Goal: Task Accomplishment & Management: Manage account settings

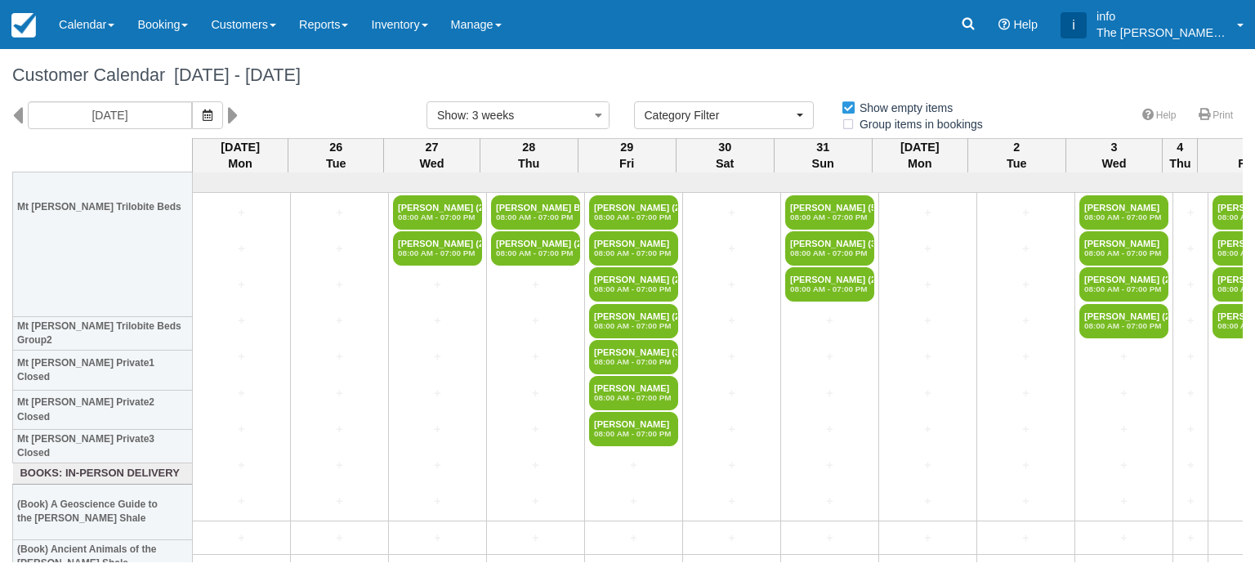
select select
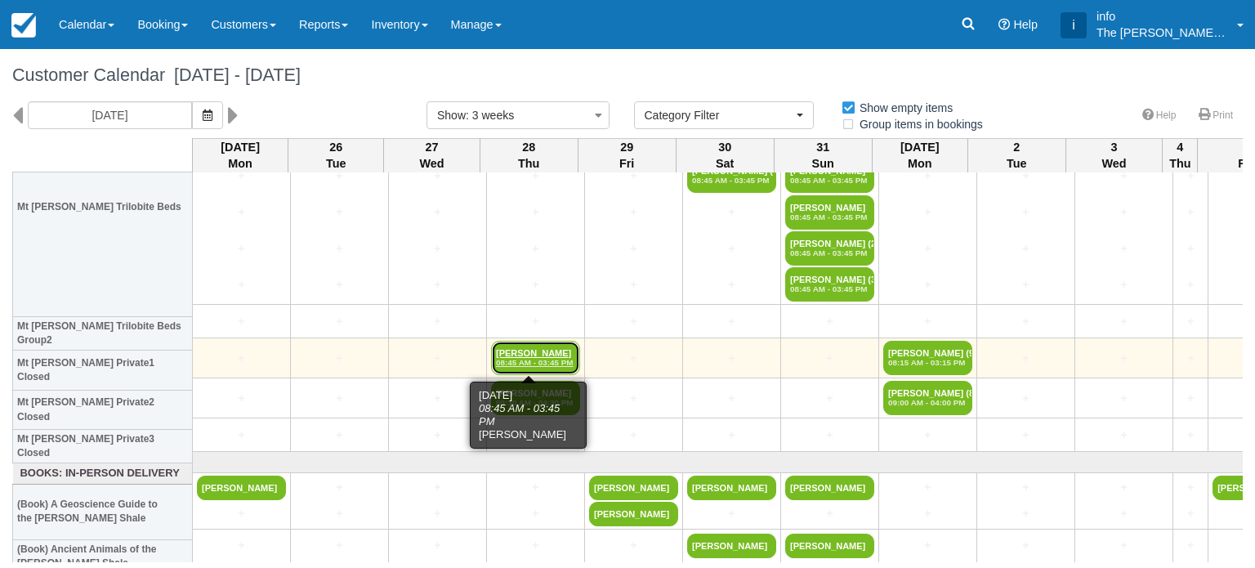
click at [526, 353] on link "Jacob Kaplan 08:45 AM - 03:45 PM" at bounding box center [535, 358] width 89 height 34
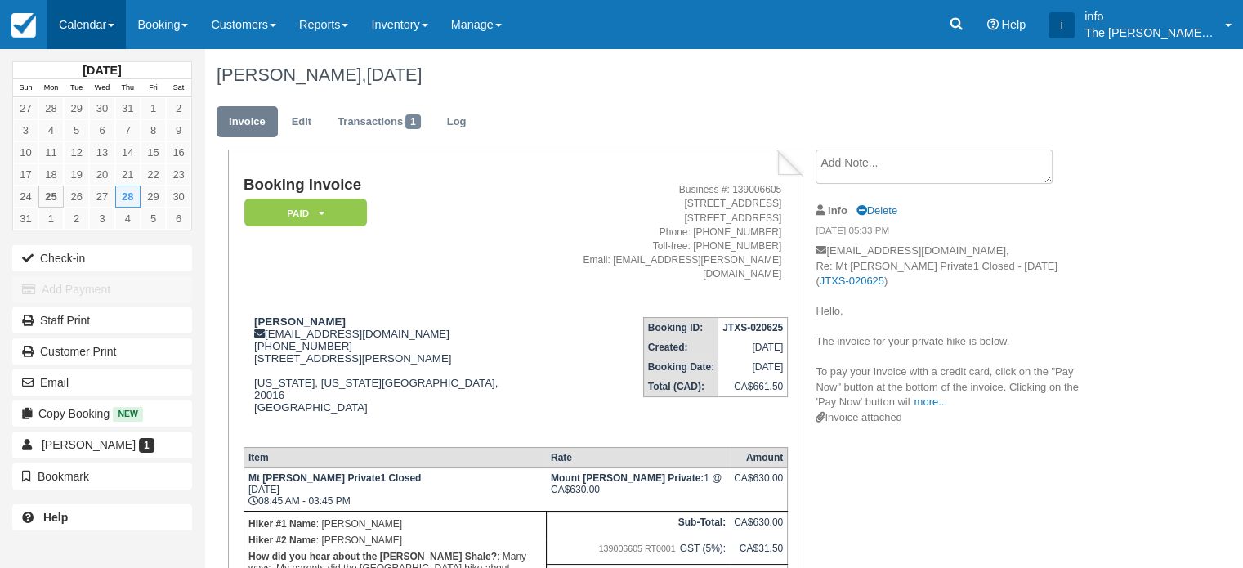
click at [78, 19] on link "Calendar" at bounding box center [86, 24] width 78 height 49
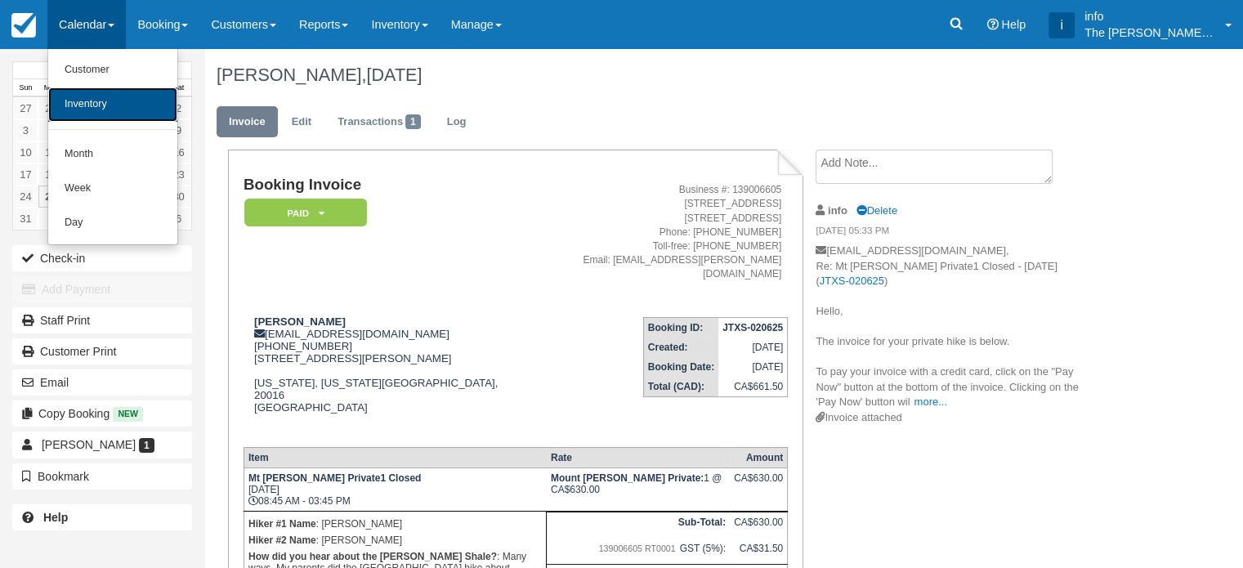
click at [106, 116] on link "Inventory" at bounding box center [112, 104] width 129 height 34
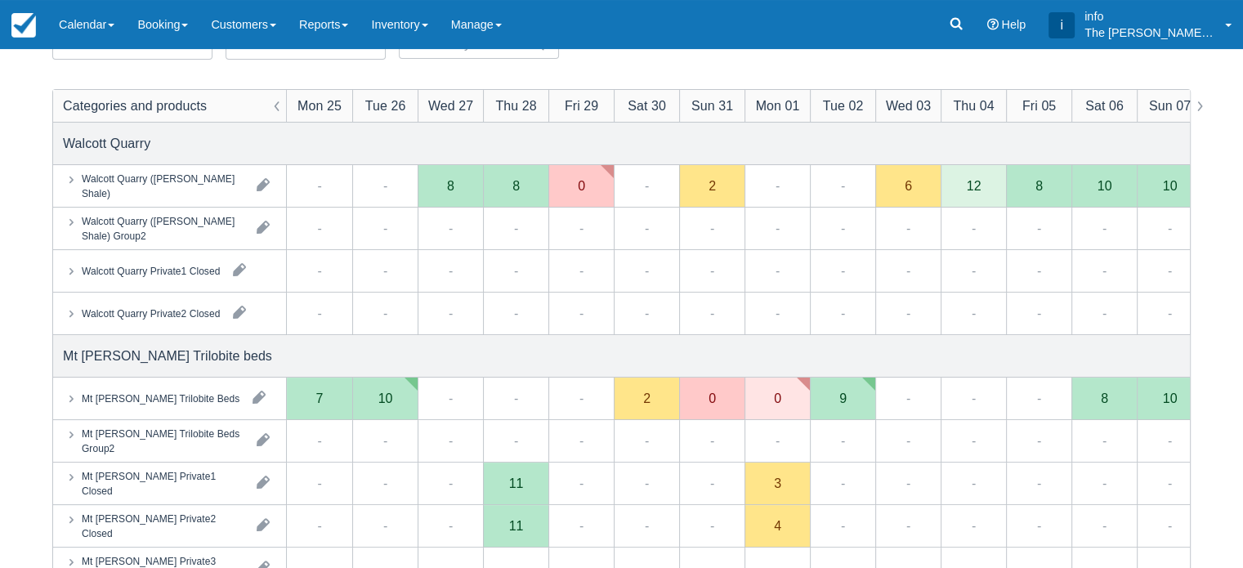
scroll to position [245, 0]
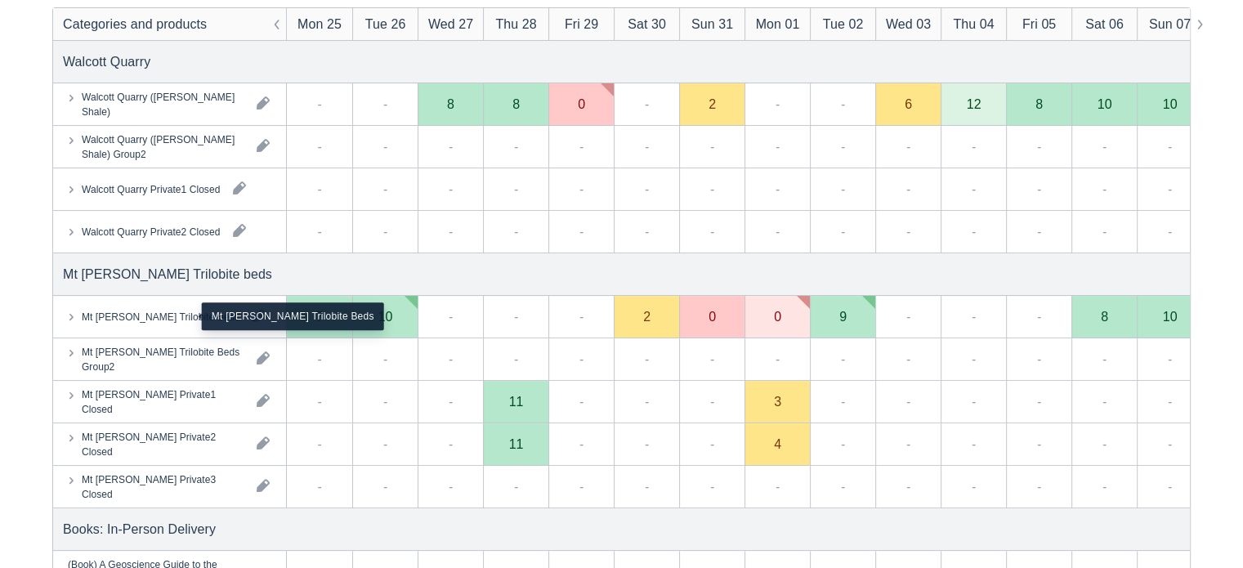
click at [173, 322] on div "Mt [PERSON_NAME] Trilobite Beds" at bounding box center [161, 316] width 158 height 15
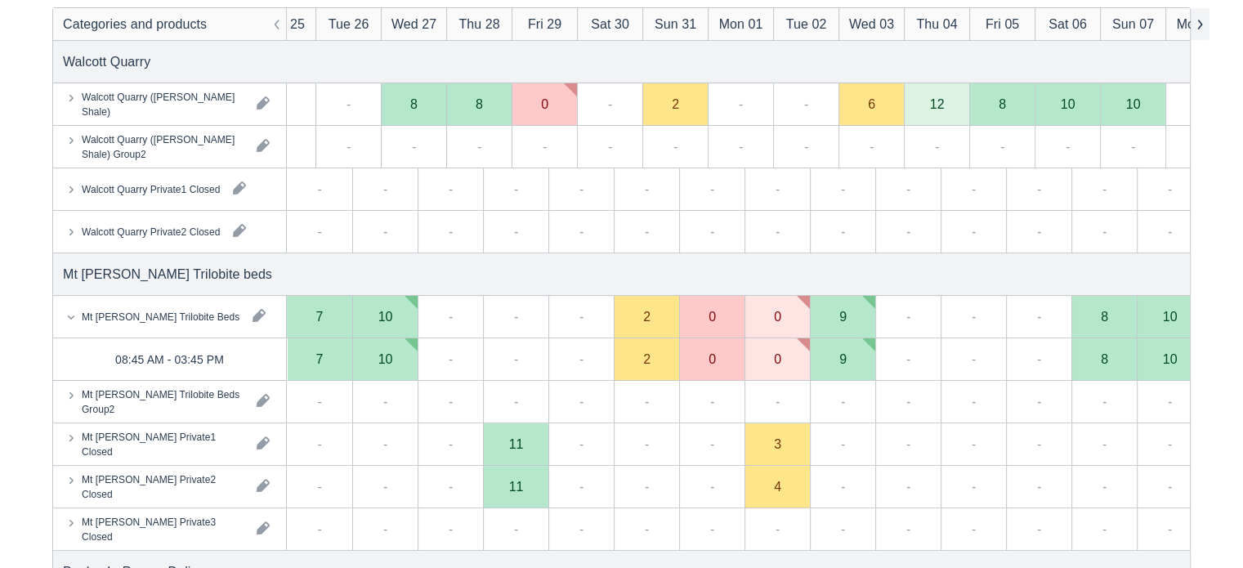
scroll to position [0, 0]
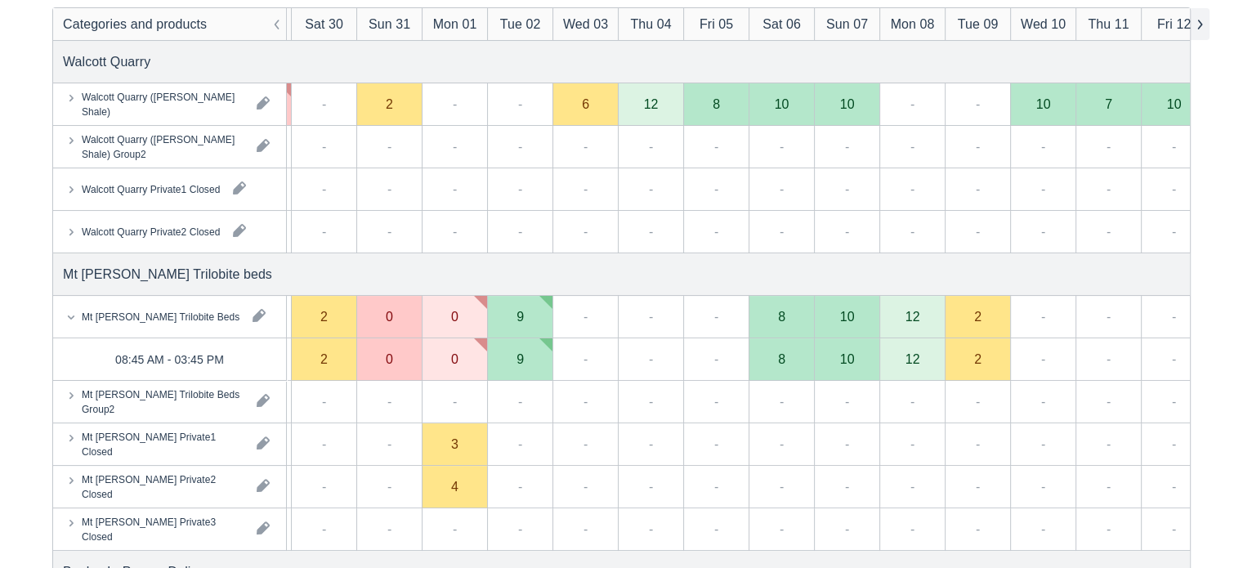
click at [1203, 24] on button "button" at bounding box center [1200, 24] width 20 height 32
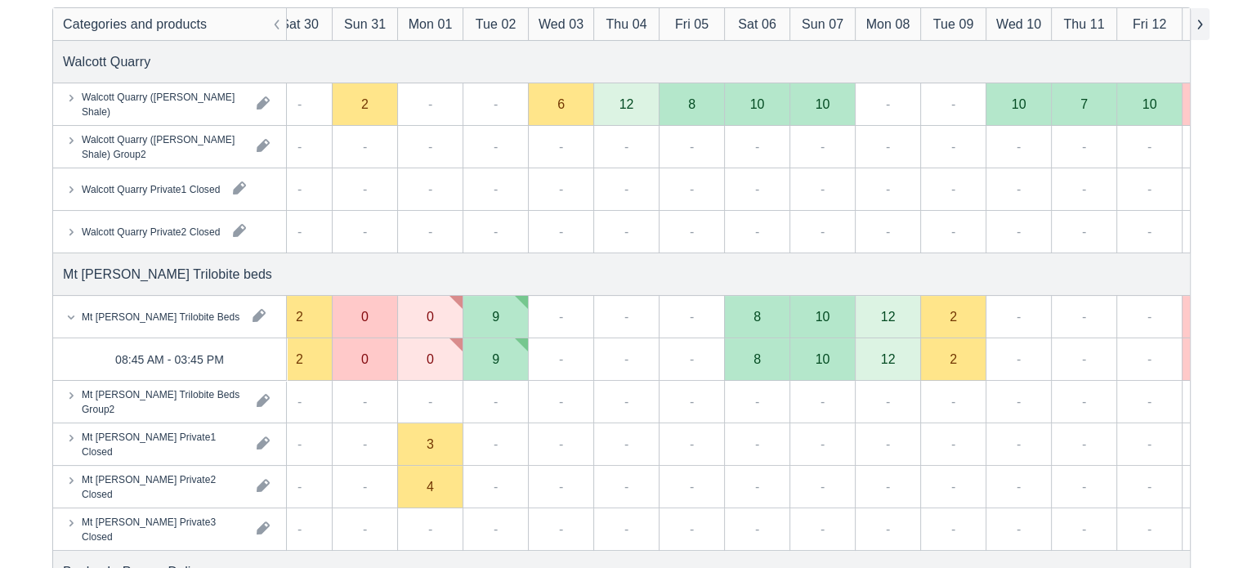
click at [1203, 24] on button "button" at bounding box center [1200, 24] width 20 height 32
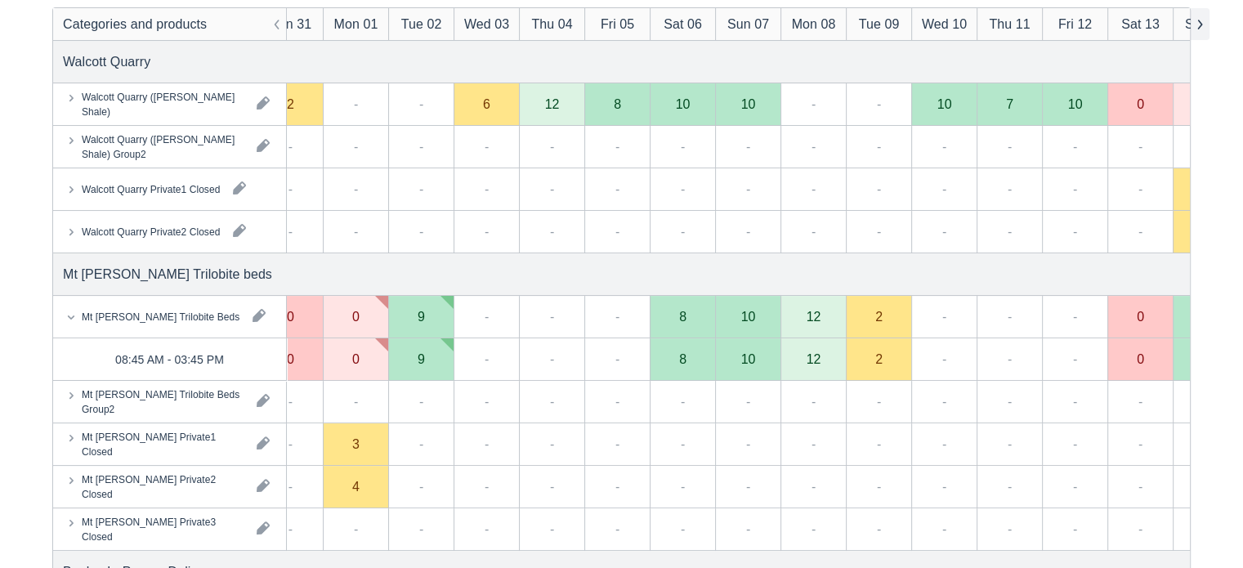
click at [1203, 24] on button "button" at bounding box center [1200, 24] width 20 height 32
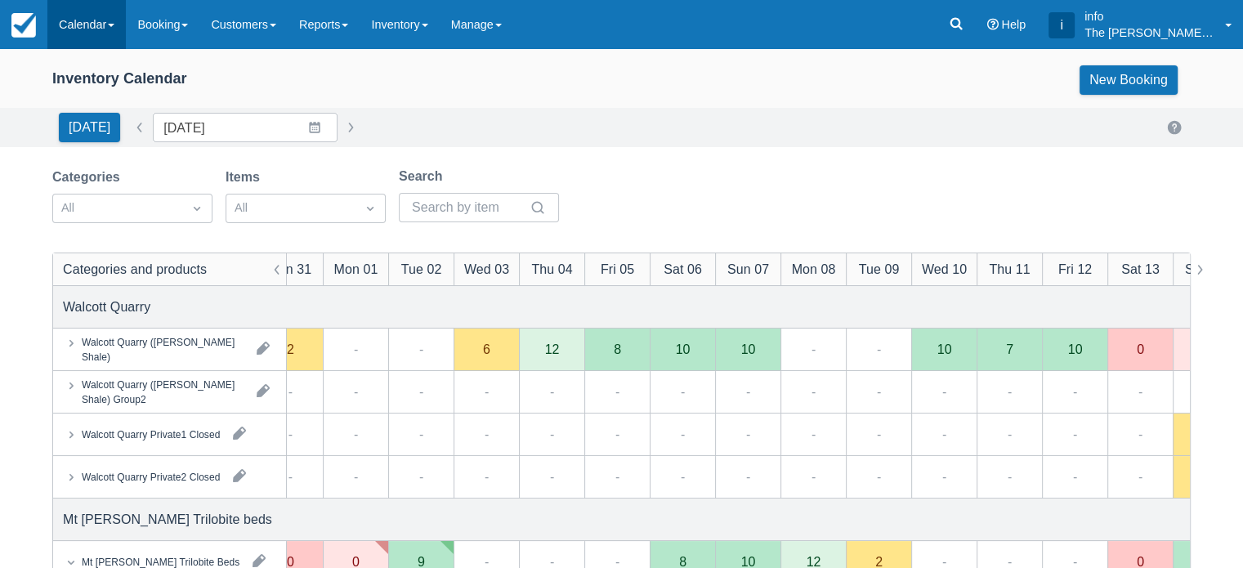
click at [78, 27] on link "Calendar" at bounding box center [86, 24] width 78 height 49
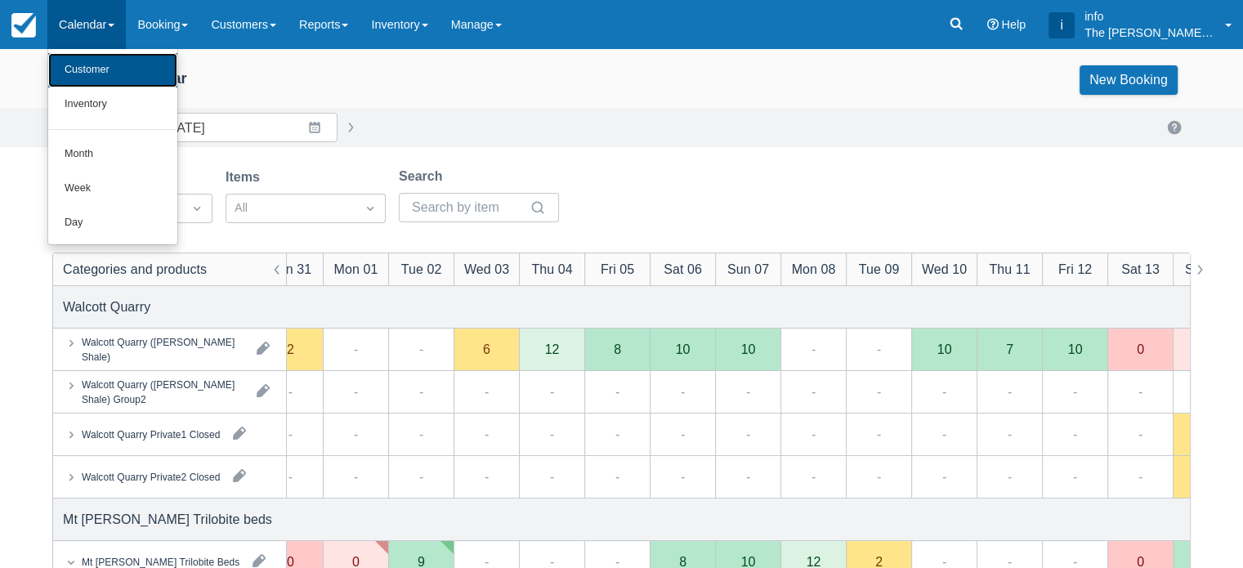
click at [105, 81] on link "Customer" at bounding box center [112, 70] width 129 height 34
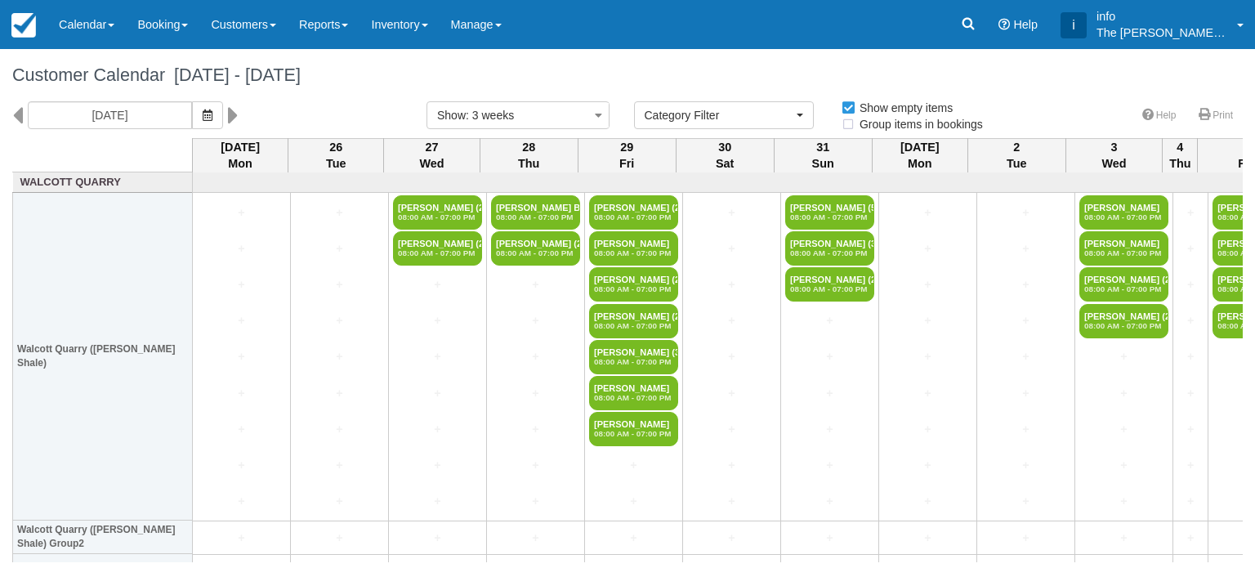
select select
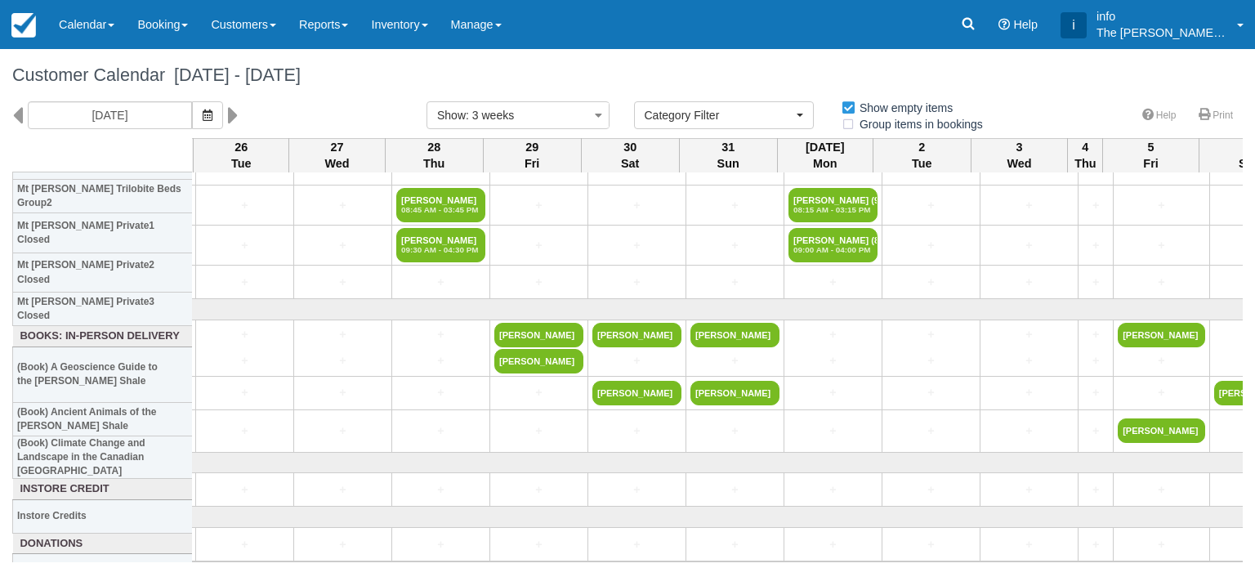
scroll to position [405, 95]
